Goal: Task Accomplishment & Management: Complete application form

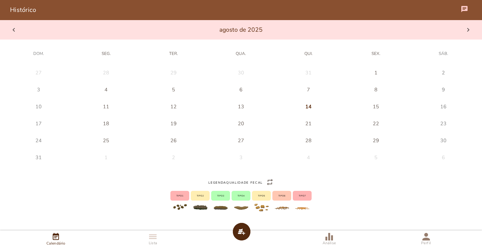
click at [72, 78] on button at bounding box center [38, 73] width 67 height 10
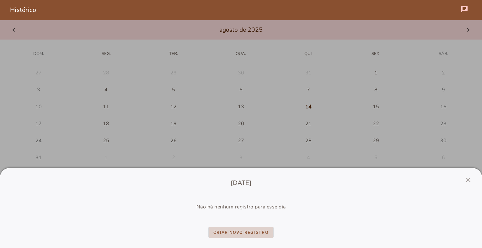
click at [0, 0] on slot "Criar novo registro" at bounding box center [0, 0] width 0 height 0
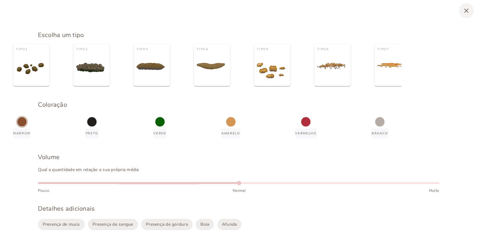
type vaadin-radio-button "1"
click at [36, 71] on img at bounding box center [30, 68] width 28 height 11
click at [0, 0] on input "Tipo 1" at bounding box center [0, 0] width 0 height 0
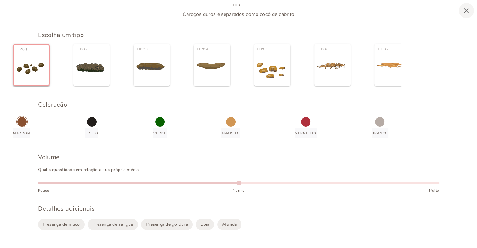
click at [27, 127] on div "marrom" at bounding box center [21, 121] width 9 height 9
click at [0, 0] on input "marrom" at bounding box center [0, 0] width 0 height 0
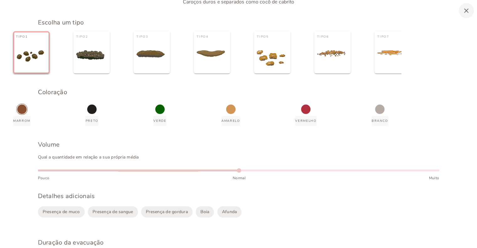
scroll to position [16, 0]
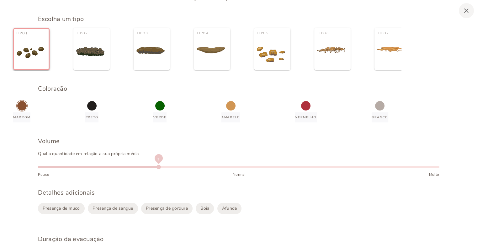
drag, startPoint x: 239, startPoint y: 180, endPoint x: 142, endPoint y: 183, distance: 96.7
type paper-slider "3"
click at [142, 171] on div at bounding box center [239, 166] width 402 height 10
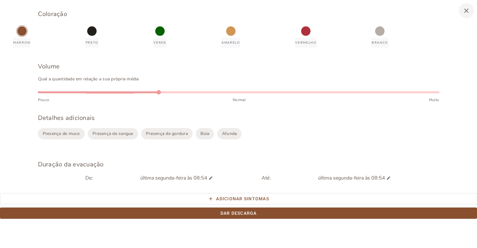
scroll to position [103, 0]
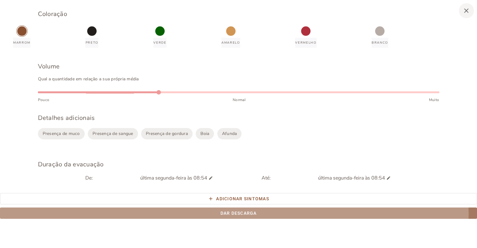
click at [0, 0] on slot "Dar descarga" at bounding box center [0, 0] width 0 height 0
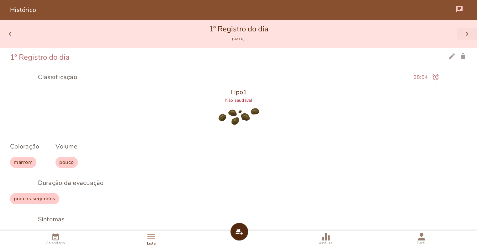
click at [0, 0] on slot "chevron_right" at bounding box center [0, 0] width 0 height 0
click at [0, 0] on slot "chevron_left" at bounding box center [0, 0] width 0 height 0
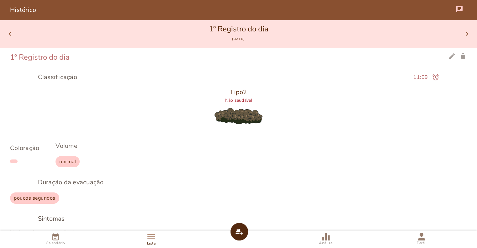
click at [52, 242] on span "Calendário" at bounding box center [55, 242] width 19 height 5
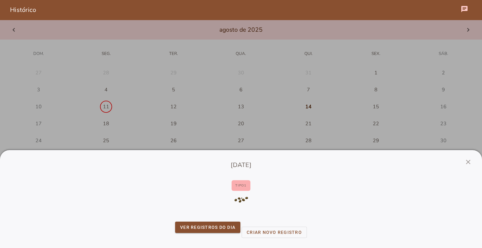
click at [193, 151] on div "close [DATE] Tipo 1 ver registros do dia Criar novo registro" at bounding box center [241, 199] width 482 height 98
click at [201, 135] on link at bounding box center [241, 124] width 482 height 248
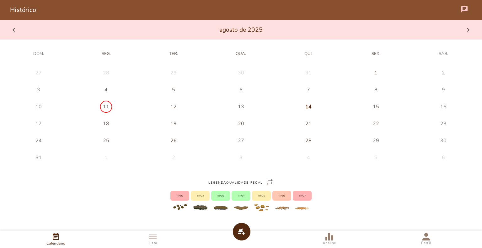
click at [42, 76] on div "12" at bounding box center [38, 72] width 6 height 7
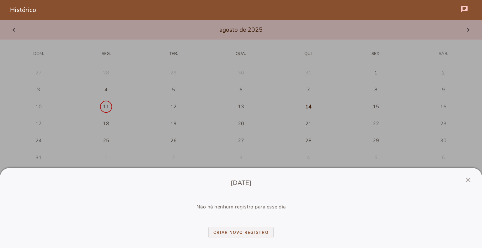
click at [0, 0] on slot "Criar novo registro" at bounding box center [0, 0] width 0 height 0
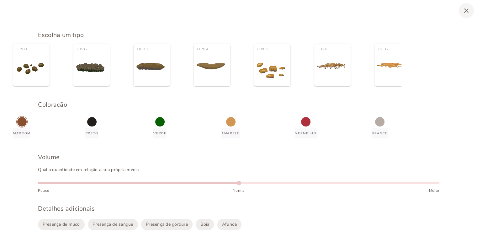
type vaadin-radio-button "2"
click at [110, 84] on vaadin-radio-button "Tipo 2" at bounding box center [91, 65] width 36 height 42
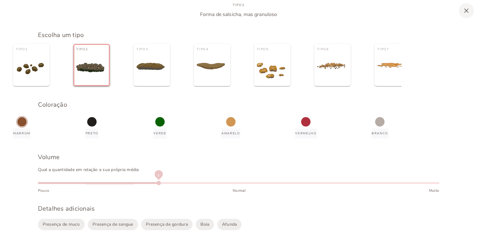
drag, startPoint x: 240, startPoint y: 195, endPoint x: 157, endPoint y: 190, distance: 83.4
click at [157, 185] on div at bounding box center [159, 183] width 4 height 4
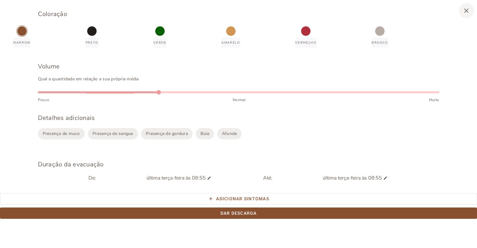
scroll to position [103, 0]
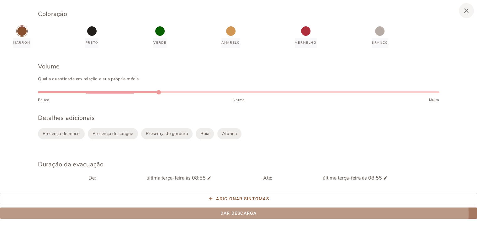
click at [0, 0] on slot "Dar descarga" at bounding box center [0, 0] width 0 height 0
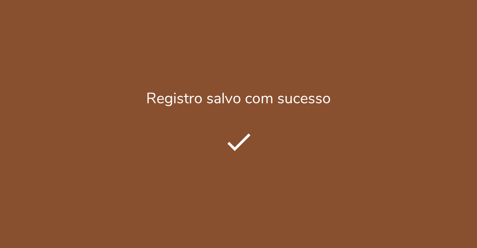
scroll to position [47, 0]
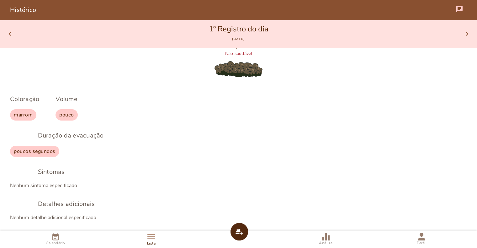
click at [62, 238] on link "Calendário" at bounding box center [55, 239] width 93 height 18
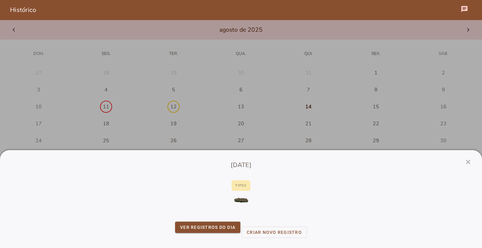
click at [242, 106] on link at bounding box center [241, 124] width 482 height 248
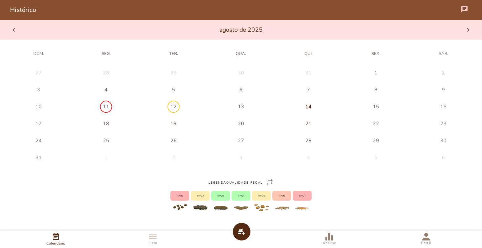
click at [42, 76] on div "13" at bounding box center [38, 72] width 6 height 7
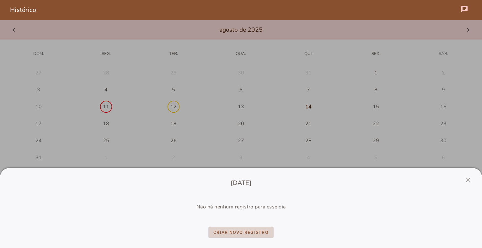
click at [0, 0] on slot "Criar novo registro" at bounding box center [0, 0] width 0 height 0
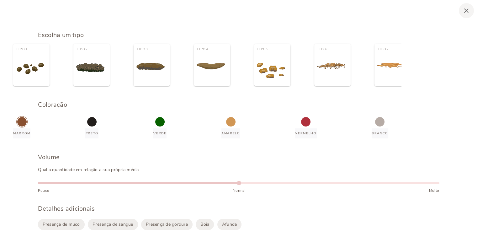
click at [110, 85] on vaadin-radio-button "Tipo 2" at bounding box center [91, 65] width 36 height 42
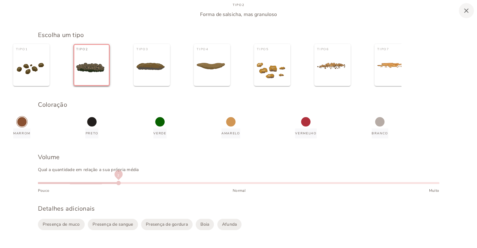
drag, startPoint x: 240, startPoint y: 198, endPoint x: 111, endPoint y: 201, distance: 128.4
type paper-slider "2"
click at [111, 194] on div "Pouco Normal Muito" at bounding box center [239, 185] width 402 height 16
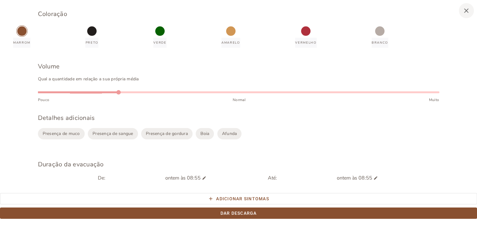
scroll to position [97, 0]
click at [207, 137] on span "Boia" at bounding box center [205, 134] width 9 height 6
type vaadin-checkbox "KWwqzLMsUHM5Ukj4LkfA"
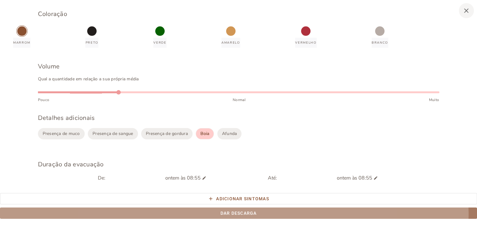
click at [0, 0] on slot "Dar descarga" at bounding box center [0, 0] width 0 height 0
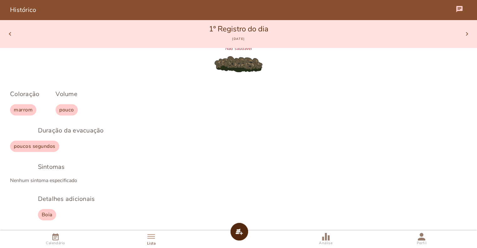
scroll to position [51, 0]
click at [54, 238] on iron-icon at bounding box center [56, 237] width 8 height 8
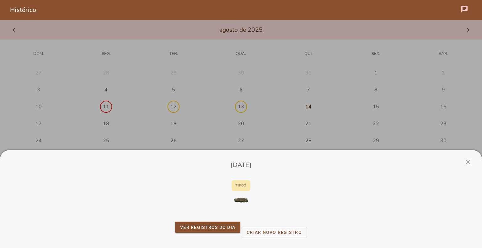
click at [302, 108] on link at bounding box center [241, 124] width 482 height 248
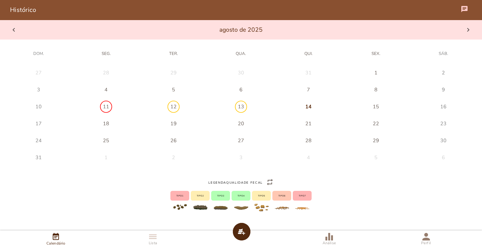
click at [72, 78] on button at bounding box center [38, 73] width 67 height 10
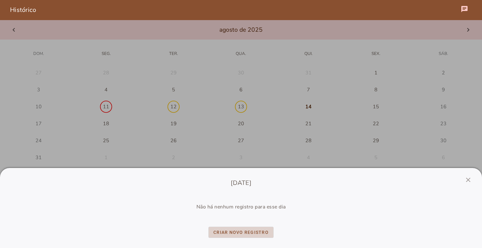
click at [0, 0] on slot "Criar novo registro" at bounding box center [0, 0] width 0 height 0
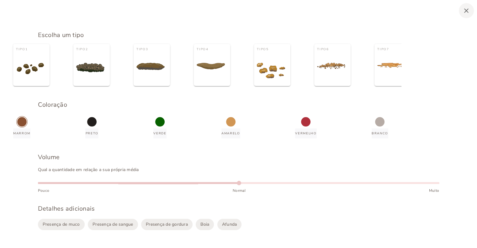
type vaadin-radio-button "4"
click at [230, 83] on vaadin-radio-button "Tipo 4" at bounding box center [212, 65] width 36 height 42
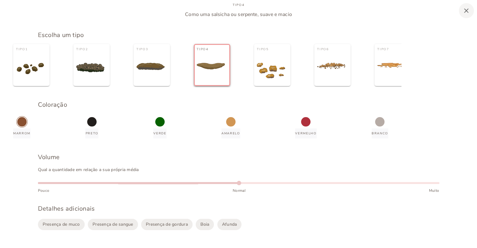
type vaadin-radio-button "3"
click at [165, 71] on div at bounding box center [151, 62] width 28 height 18
click at [0, 0] on input "Tipo 3" at bounding box center [0, 0] width 0 height 0
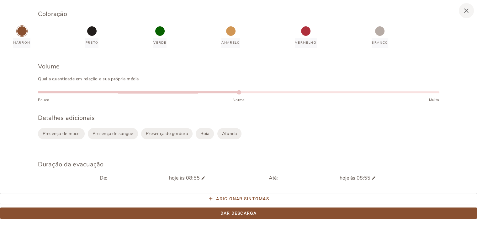
scroll to position [97, 0]
drag, startPoint x: 238, startPoint y: 100, endPoint x: 309, endPoint y: 100, distance: 70.9
click at [309, 97] on div at bounding box center [239, 92] width 402 height 10
drag, startPoint x: 320, startPoint y: 100, endPoint x: 299, endPoint y: 101, distance: 21.1
type paper-slider "6"
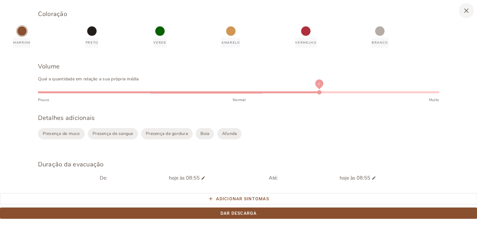
click at [299, 97] on div at bounding box center [239, 92] width 402 height 10
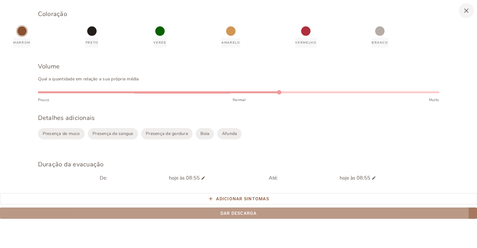
click at [0, 0] on slot "Dar descarga" at bounding box center [0, 0] width 0 height 0
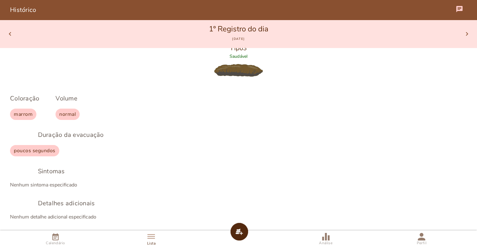
scroll to position [43, 0]
click at [57, 240] on iron-icon at bounding box center [56, 237] width 8 height 8
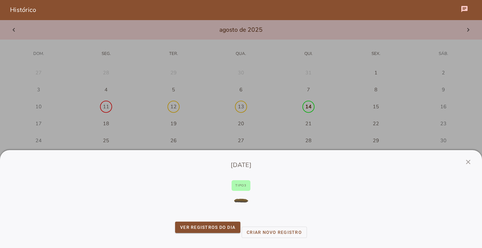
click at [223, 138] on link at bounding box center [241, 124] width 482 height 248
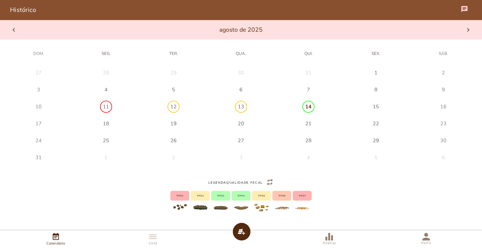
click at [152, 235] on iron-icon at bounding box center [153, 237] width 8 height 8
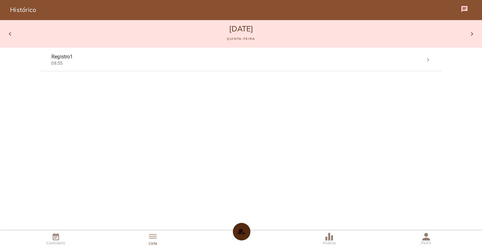
click at [243, 230] on simple-icon at bounding box center [242, 232] width 8 height 8
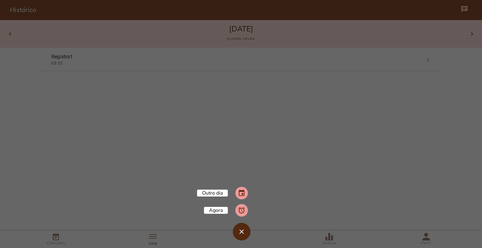
click at [323, 188] on iron-overlay-backdrop at bounding box center [241, 124] width 482 height 248
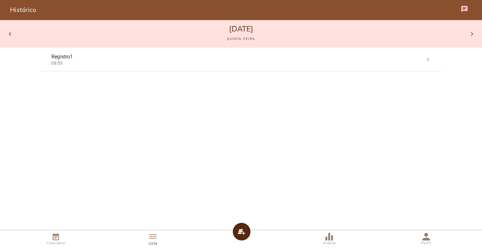
click at [331, 238] on iron-icon at bounding box center [330, 237] width 8 height 8
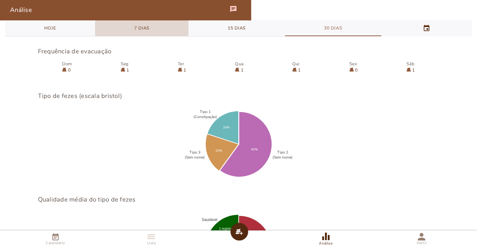
click at [0, 0] on slot "7 dias" at bounding box center [0, 0] width 0 height 0
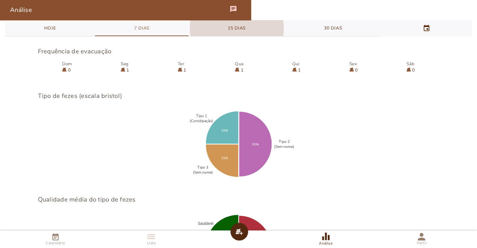
click at [227, 33] on vaadin-tab "15 dias" at bounding box center [237, 28] width 96 height 16
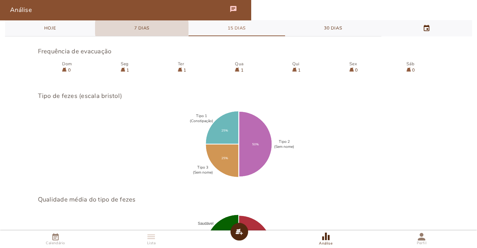
click at [166, 30] on vaadin-tab "7 dias" at bounding box center [142, 28] width 94 height 16
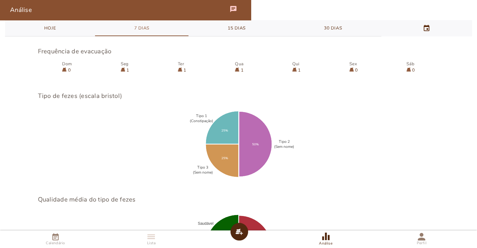
click at [151, 241] on span "Lista" at bounding box center [151, 242] width 8 height 5
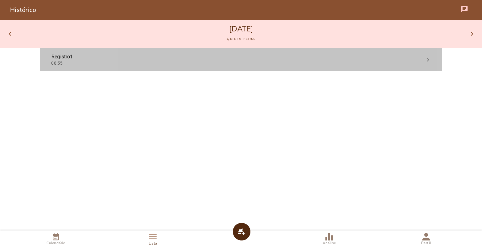
click at [180, 67] on mwc-list-item "Registro 1 08:55 chevron_right" at bounding box center [241, 59] width 402 height 23
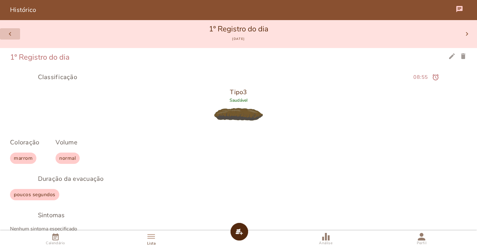
click at [0, 0] on slot "chevron_left" at bounding box center [0, 0] width 0 height 0
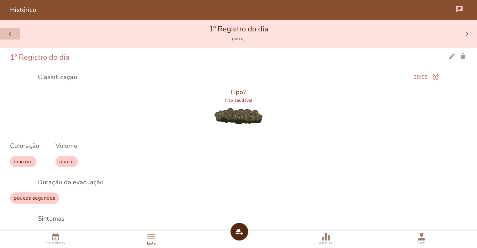
click at [0, 0] on slot "chevron_left" at bounding box center [0, 0] width 0 height 0
